Goal: Check status

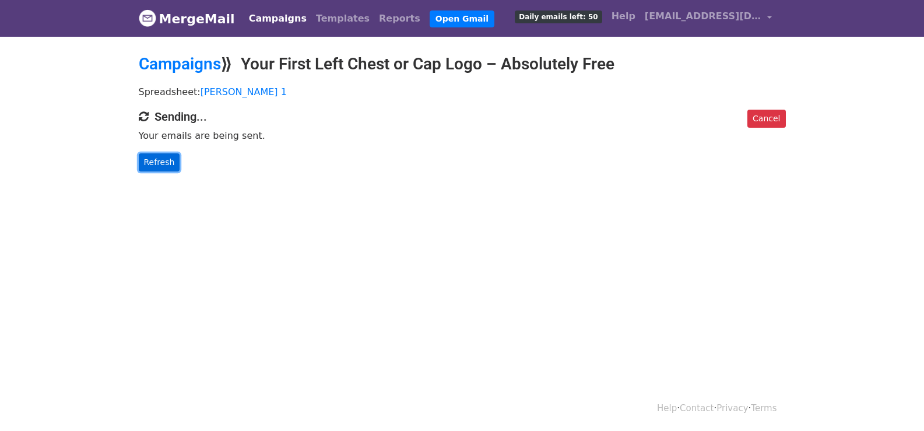
click at [156, 156] on link "Refresh" at bounding box center [159, 162] width 41 height 18
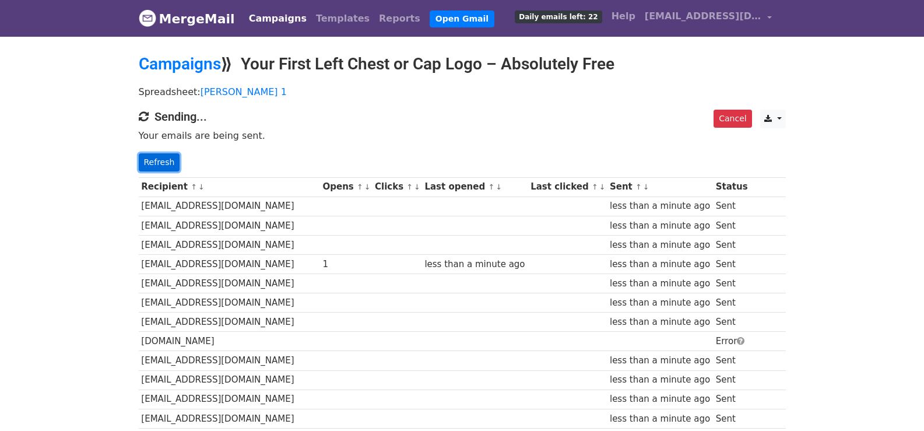
click at [164, 158] on link "Refresh" at bounding box center [159, 162] width 41 height 18
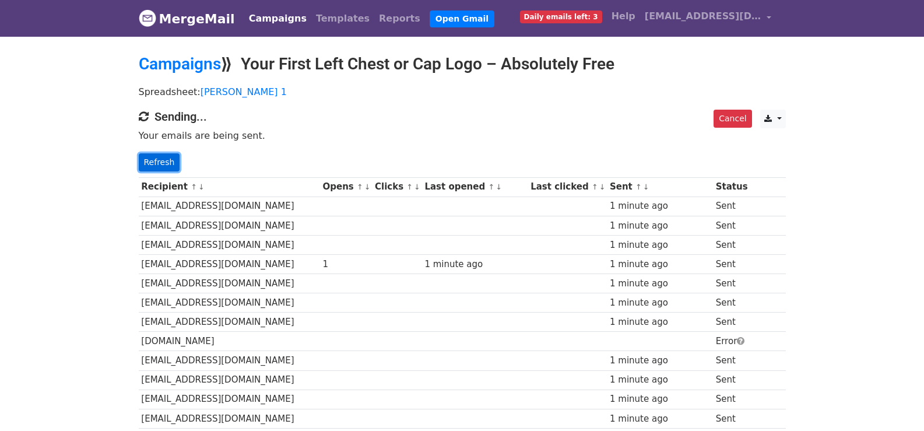
click at [142, 160] on link "Refresh" at bounding box center [159, 162] width 41 height 18
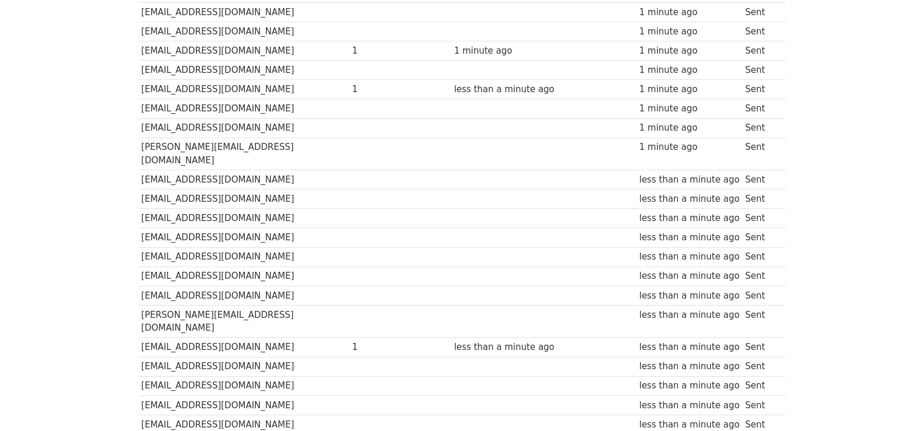
scroll to position [793, 0]
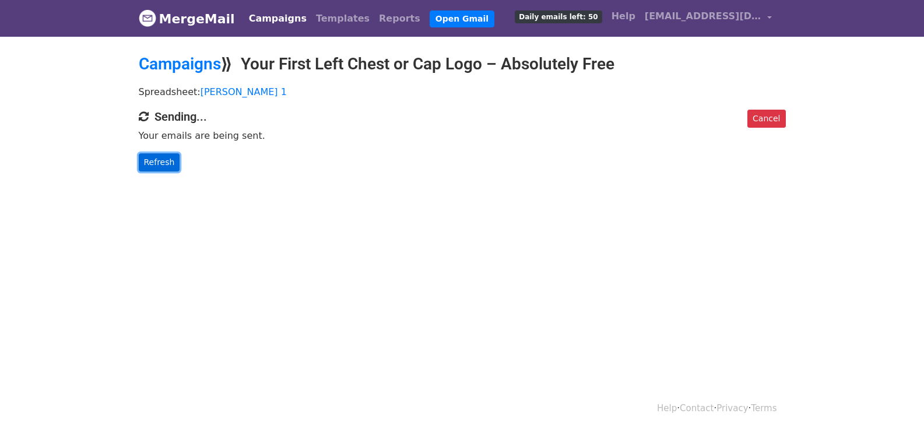
click at [152, 160] on link "Refresh" at bounding box center [159, 162] width 41 height 18
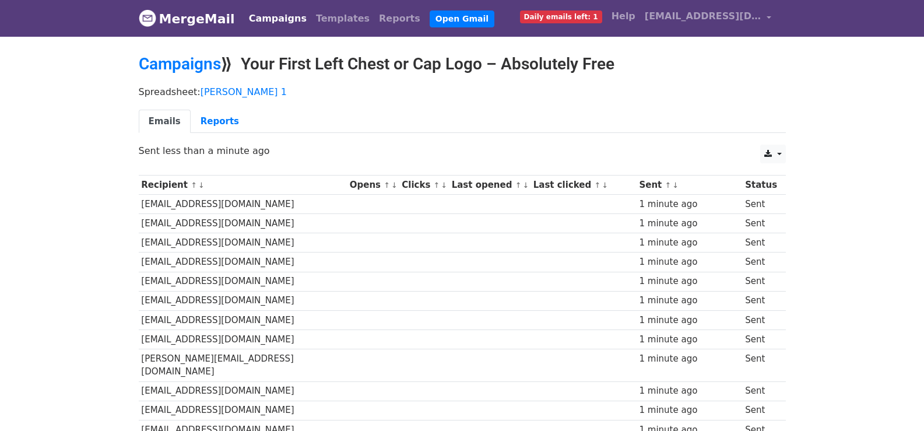
scroll to position [812, 0]
